Goal: Check status: Check status

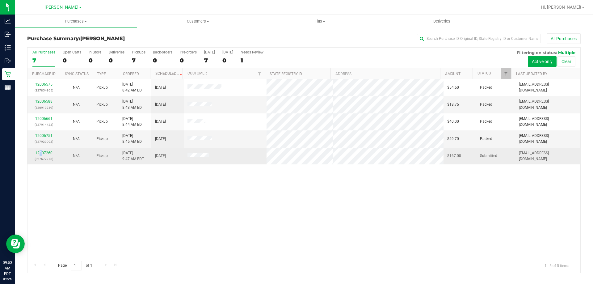
click at [41, 150] on div "12007260 (327677976)" at bounding box center [43, 156] width 25 height 12
click at [44, 152] on link "12007260" at bounding box center [43, 153] width 17 height 4
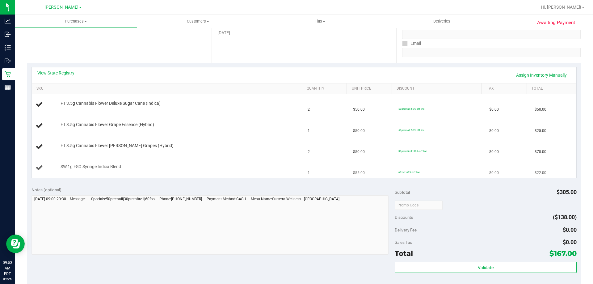
scroll to position [62, 0]
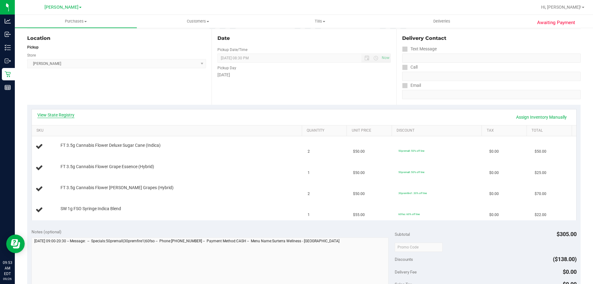
click at [67, 113] on link "View State Registry" at bounding box center [55, 115] width 37 height 6
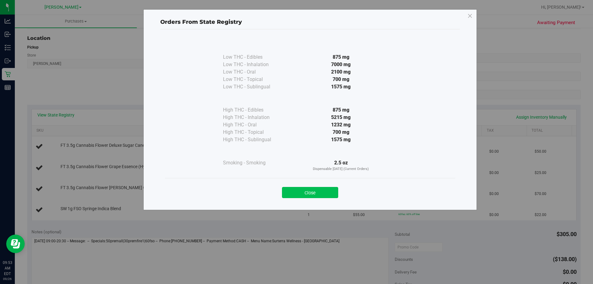
click at [318, 191] on button "Close" at bounding box center [310, 192] width 56 height 11
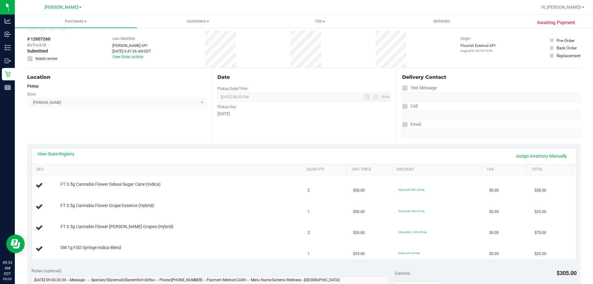
scroll to position [0, 0]
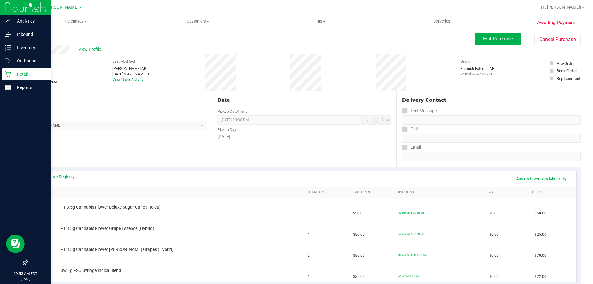
click at [8, 73] on icon at bounding box center [8, 74] width 6 height 6
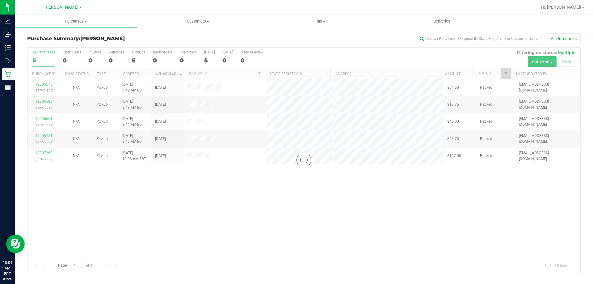
click at [356, 221] on div at bounding box center [303, 160] width 553 height 225
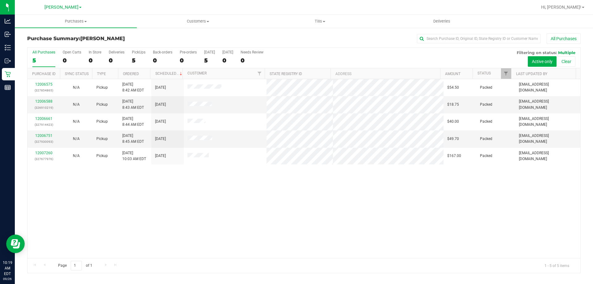
click at [241, 209] on div "12006575 (327854865) N/A Pickup [DATE] 8:42 AM EDT 9/26/2025 $54.50 Packed [EMA…" at bounding box center [303, 168] width 553 height 179
